Goal: Information Seeking & Learning: Learn about a topic

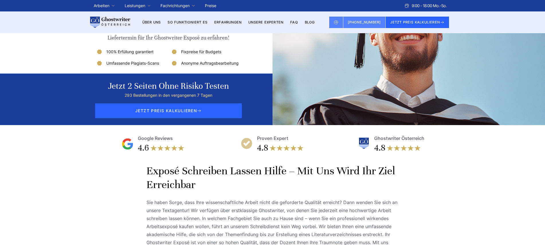
scroll to position [60, 0]
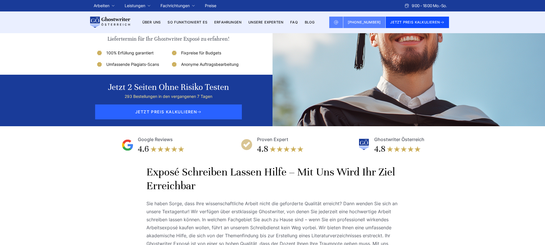
click at [429, 22] on button "JETZT PREIS KALKULIEREN" at bounding box center [417, 22] width 63 height 11
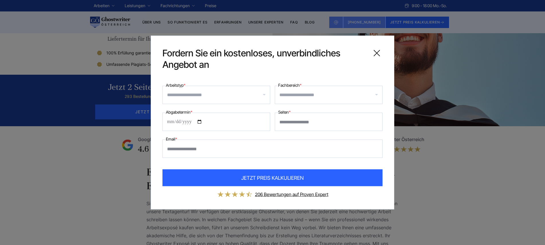
click at [377, 52] on icon at bounding box center [376, 53] width 11 height 11
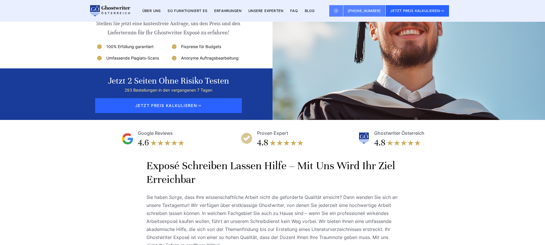
scroll to position [0, 0]
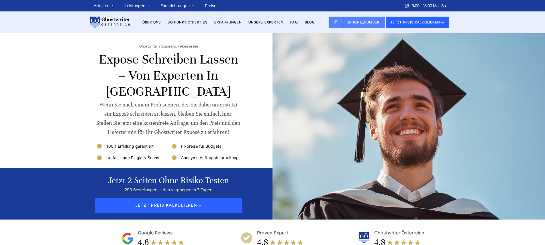
click at [298, 22] on link "FAQ" at bounding box center [294, 22] width 8 height 4
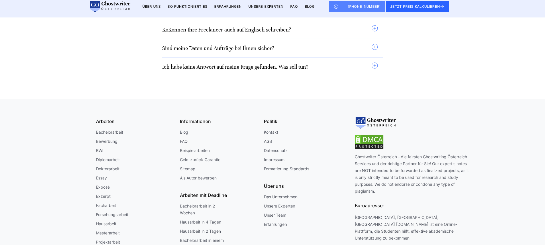
scroll to position [560, 0]
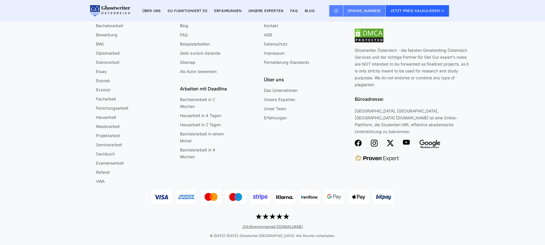
click at [105, 81] on link "Exposé" at bounding box center [103, 80] width 14 height 7
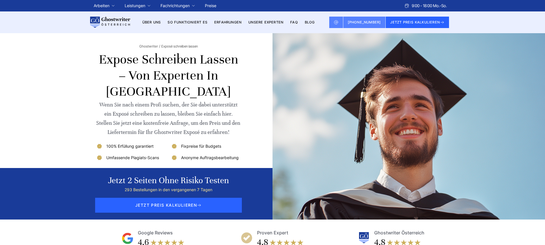
click at [152, 21] on link "Über uns" at bounding box center [151, 22] width 19 height 4
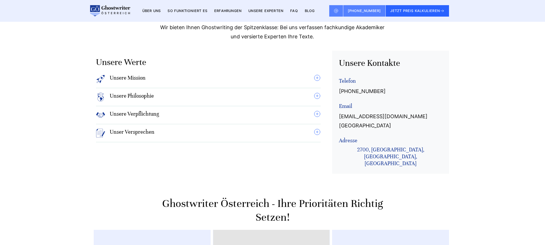
scroll to position [477, 0]
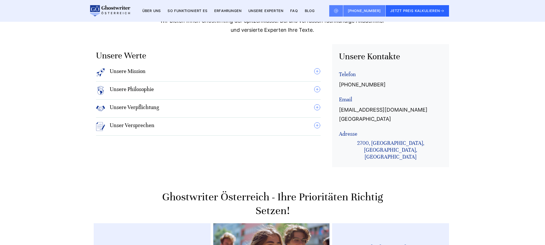
click at [137, 122] on h4 "Unser Versprechen" at bounding box center [132, 126] width 45 height 9
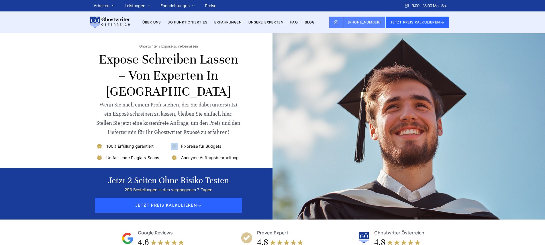
drag, startPoint x: 181, startPoint y: 147, endPoint x: 226, endPoint y: 146, distance: 44.7
click at [226, 146] on li "Fixpreise für Budgets" at bounding box center [206, 146] width 70 height 7
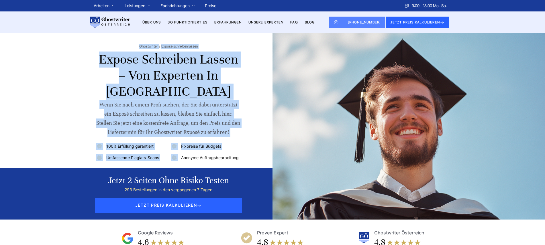
drag, startPoint x: 181, startPoint y: 160, endPoint x: 249, endPoint y: 159, distance: 68.0
click at [249, 159] on div "Ghostwriter Exposé schreiben lassen Expose schreiben lassen – Von Experten in Ö…" at bounding box center [272, 126] width 367 height 187
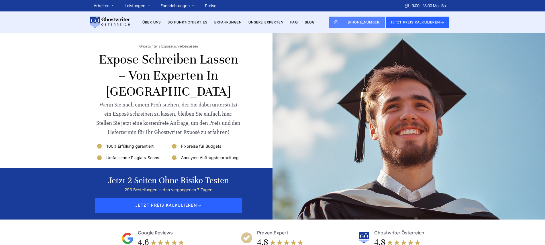
click at [232, 134] on div "Wenn Sie nach einem Profi suchen, der Sie dabei unterstützt ein Exposé schreibe…" at bounding box center [168, 118] width 145 height 37
click at [444, 21] on icon at bounding box center [442, 22] width 5 height 5
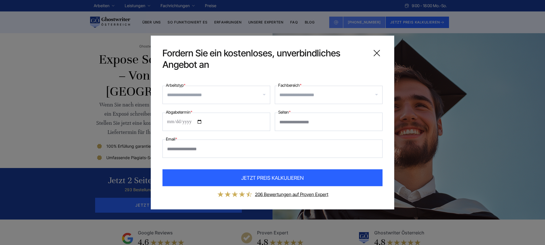
click at [375, 94] on div at bounding box center [329, 95] width 108 height 18
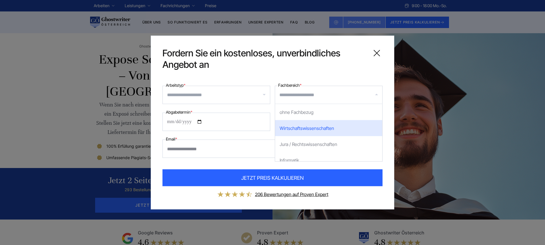
click at [268, 73] on div "**********" at bounding box center [273, 123] width 244 height 174
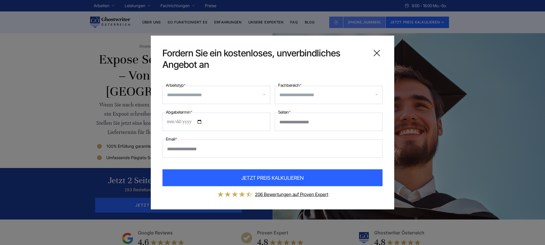
click at [377, 122] on input "*" at bounding box center [329, 122] width 108 height 18
click at [376, 122] on input "*" at bounding box center [329, 122] width 108 height 18
click at [376, 119] on input "*" at bounding box center [329, 122] width 108 height 18
click at [376, 120] on input "*" at bounding box center [329, 122] width 108 height 18
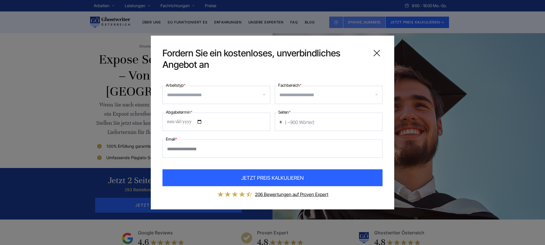
click at [376, 120] on input "*" at bounding box center [329, 122] width 108 height 18
type input "*"
click at [376, 121] on input "*" at bounding box center [329, 122] width 108 height 18
click at [300, 196] on link "206 Bewertungen auf Proven Expert" at bounding box center [291, 195] width 73 height 6
click at [378, 52] on icon at bounding box center [377, 53] width 6 height 6
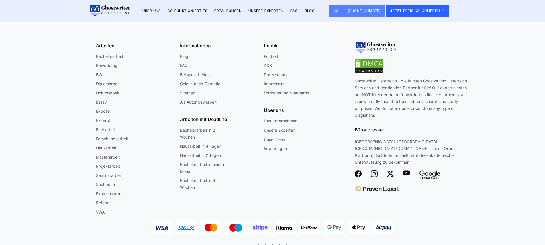
scroll to position [526, 0]
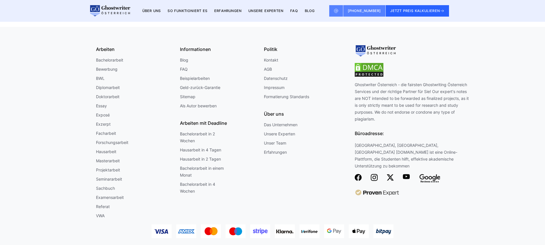
click at [103, 161] on link "Masterarbeit" at bounding box center [108, 161] width 24 height 7
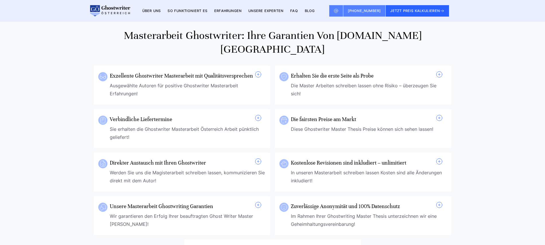
scroll to position [408, 0]
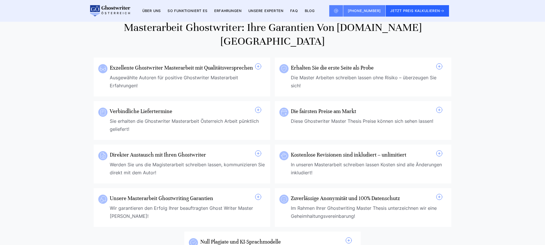
click at [260, 63] on span at bounding box center [258, 66] width 7 height 7
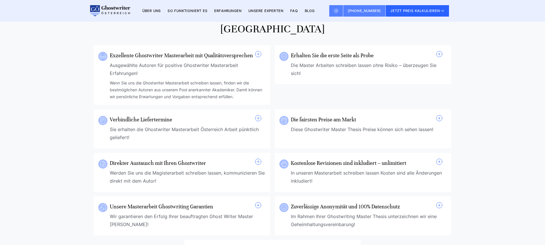
scroll to position [385, 0]
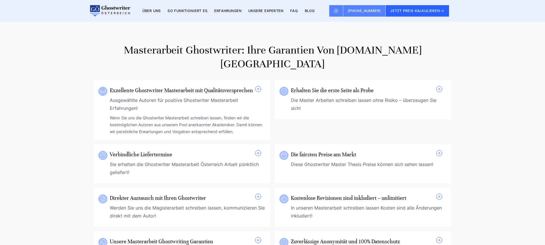
click at [420, 161] on div "Diese Ghostwriter Master Thesis Preise können sich sehen lassen!" at bounding box center [369, 169] width 156 height 16
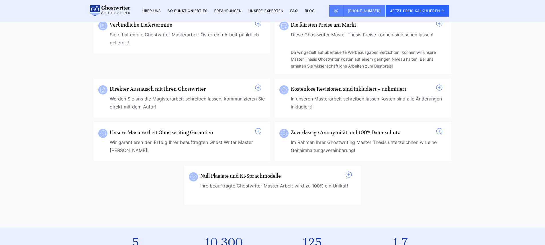
scroll to position [577, 0]
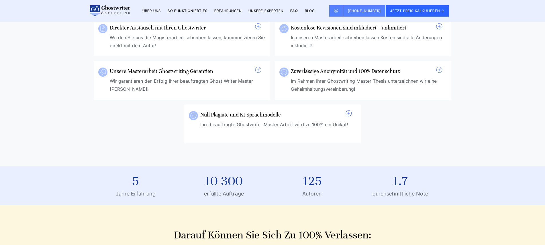
click at [298, 11] on link "FAQ" at bounding box center [294, 11] width 8 height 4
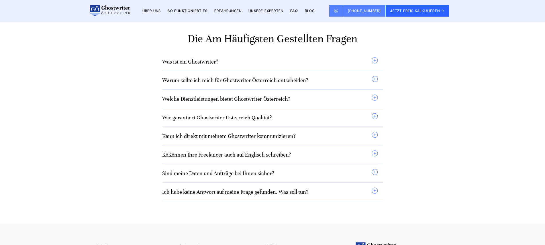
scroll to position [357, 0]
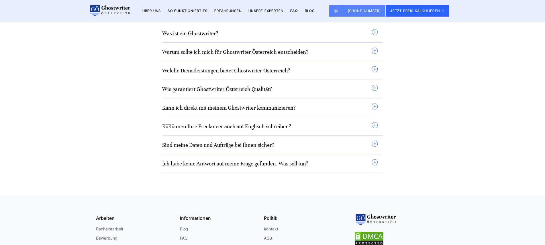
click at [374, 70] on summary "Welche Dienstleistungen bietet Ghostwriter Österreich?" at bounding box center [270, 70] width 216 height 9
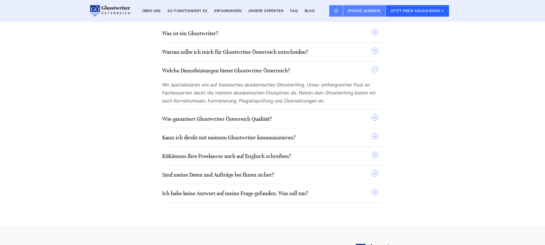
click at [374, 174] on summary "Sind meine Daten und Aufträge bei Ihnen sicher?" at bounding box center [270, 174] width 216 height 9
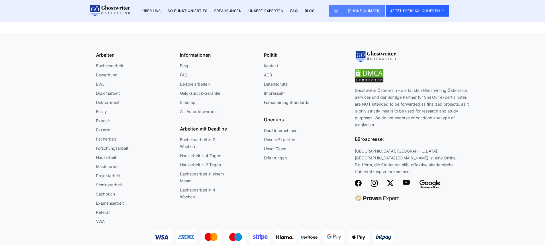
scroll to position [577, 0]
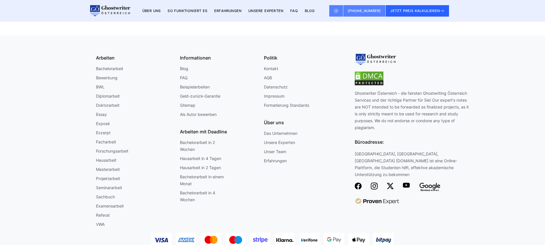
click at [104, 123] on link "Exposé" at bounding box center [103, 123] width 14 height 7
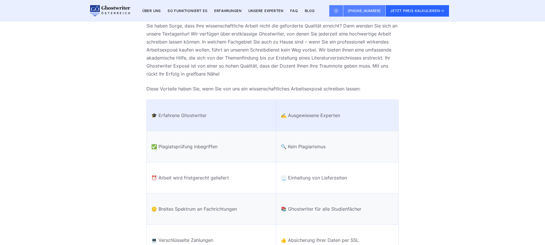
scroll to position [304, 0]
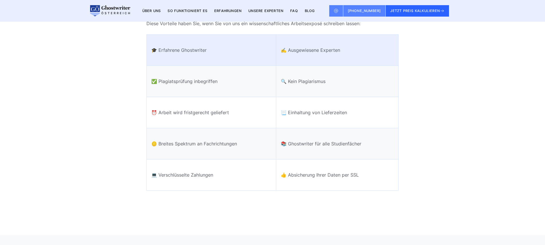
drag, startPoint x: 398, startPoint y: 11, endPoint x: 368, endPoint y: 28, distance: 34.8
